Goal: Task Accomplishment & Management: Use online tool/utility

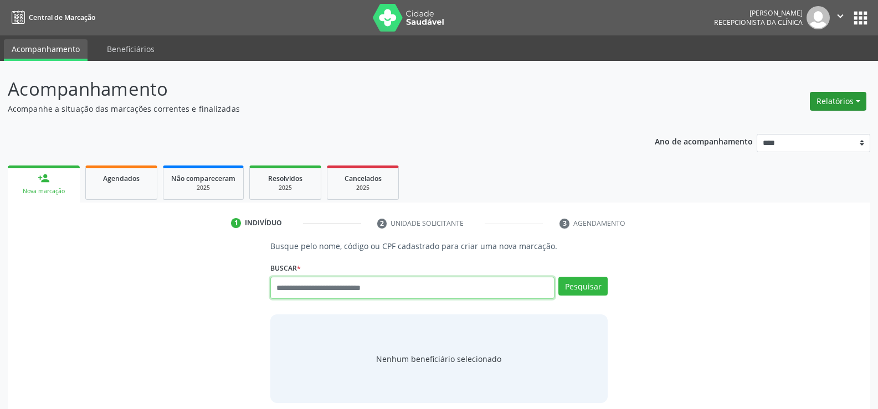
click at [835, 99] on button "Relatórios" at bounding box center [838, 101] width 56 height 19
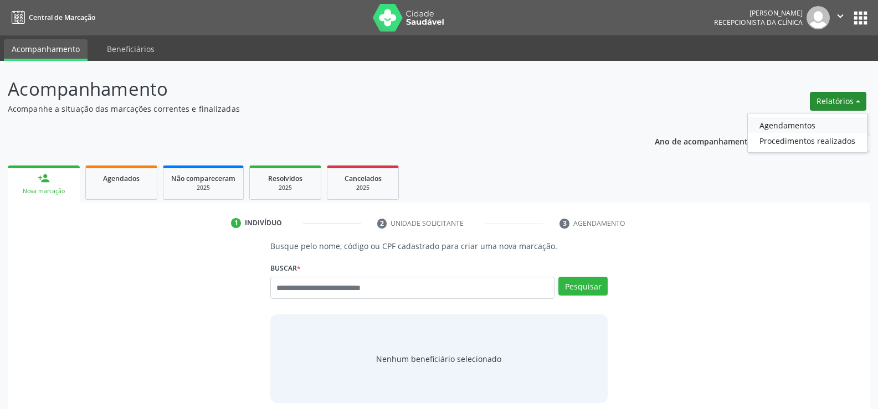
click at [799, 124] on link "Agendamentos" at bounding box center [807, 125] width 119 height 16
select select "*"
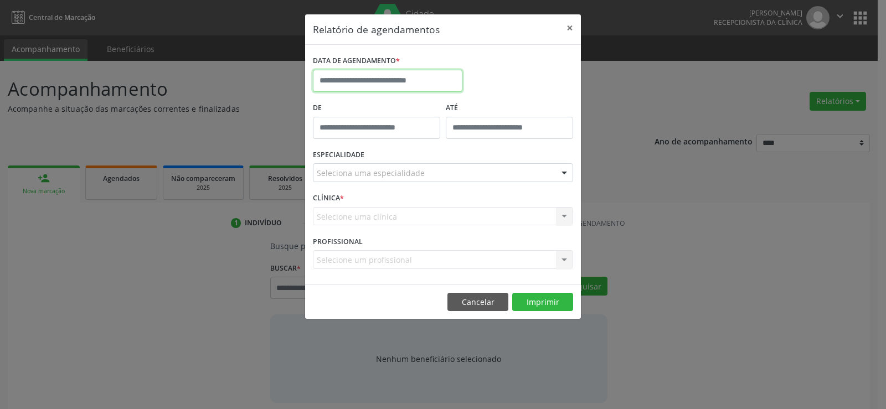
click at [419, 84] on input "text" at bounding box center [388, 81] width 150 height 22
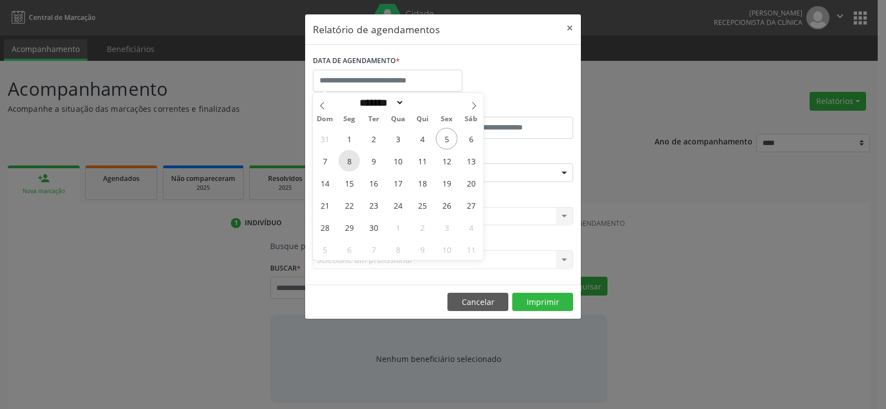
click at [353, 160] on span "8" at bounding box center [349, 161] width 22 height 22
type input "**********"
click at [353, 160] on span "8" at bounding box center [349, 161] width 22 height 22
click at [353, 160] on label "ESPECIALIDADE" at bounding box center [339, 155] width 52 height 17
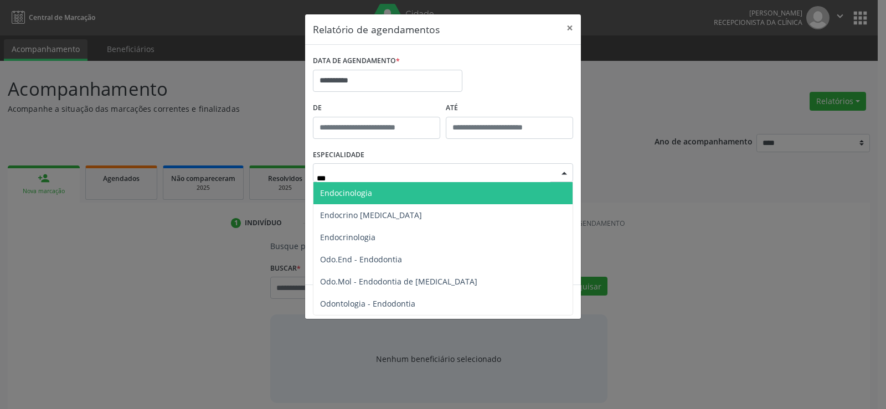
type input "****"
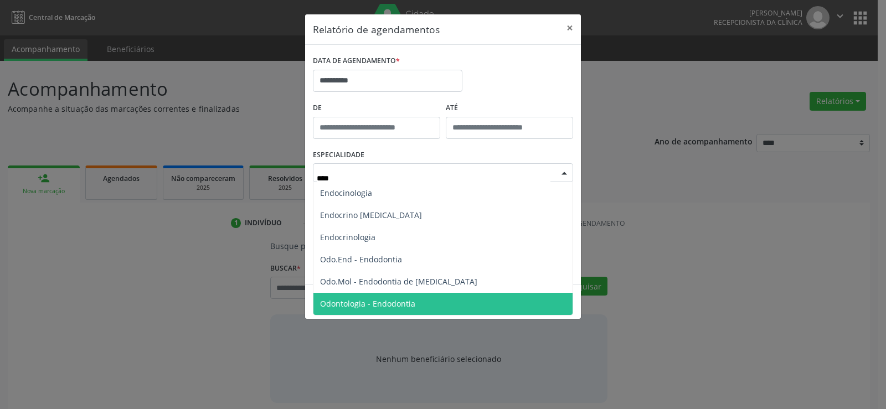
click at [431, 304] on span "Odontologia - Endodontia" at bounding box center [442, 304] width 259 height 22
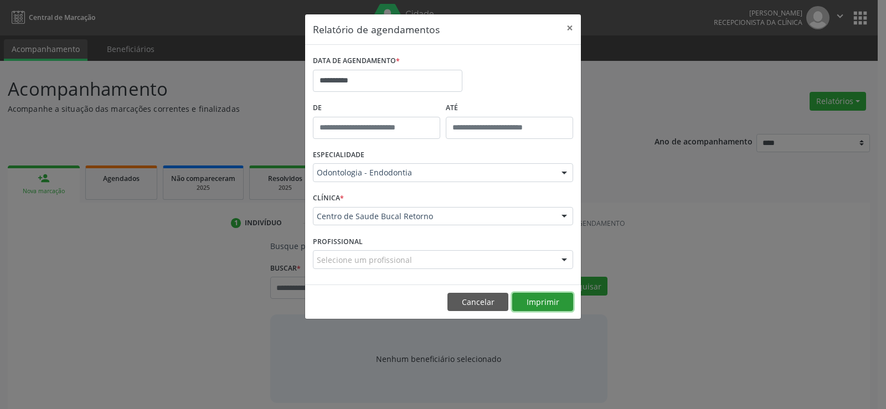
click at [552, 299] on button "Imprimir" at bounding box center [542, 302] width 61 height 19
